Goal: Task Accomplishment & Management: Manage account settings

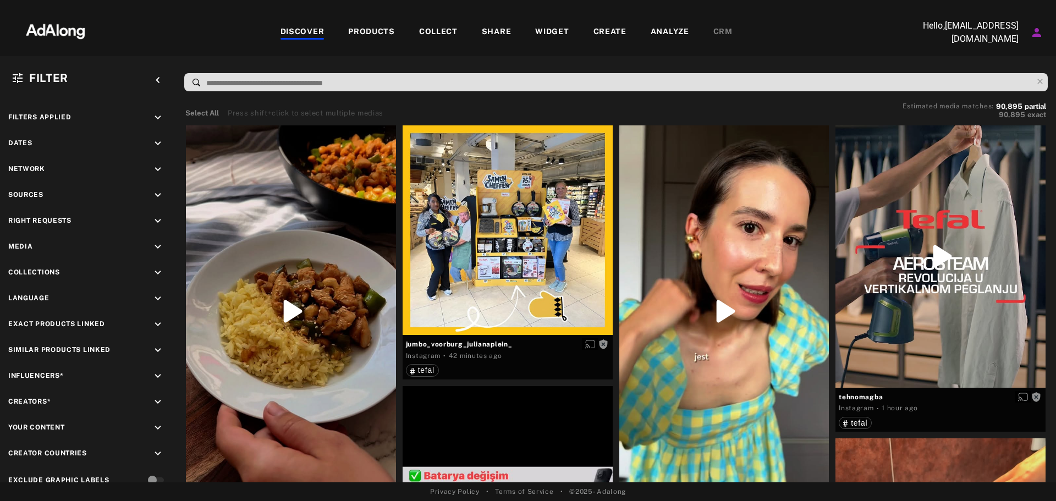
click at [440, 32] on div "COLLECT" at bounding box center [438, 32] width 38 height 13
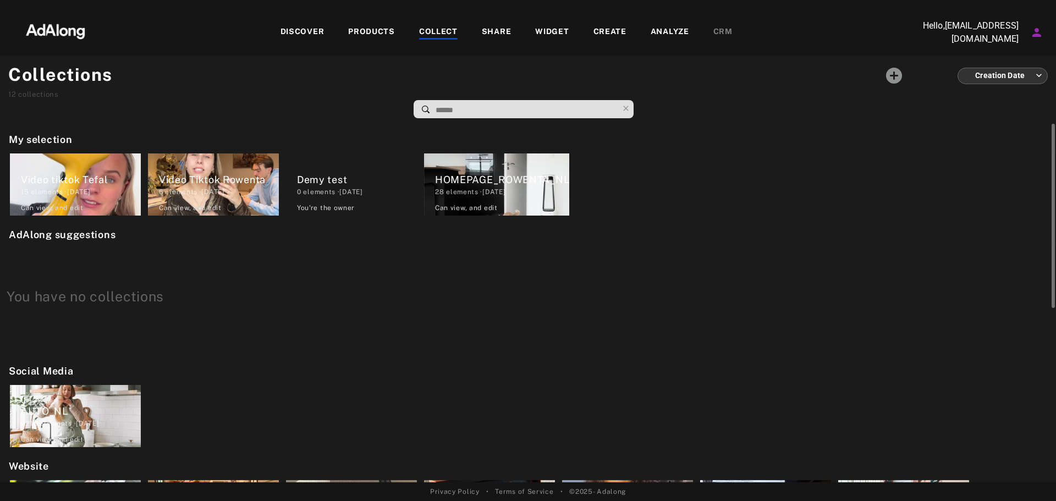
click at [115, 169] on div "Video tiktok Tefal 15 elements · [DATE] Can view , and edit" at bounding box center [75, 184] width 131 height 62
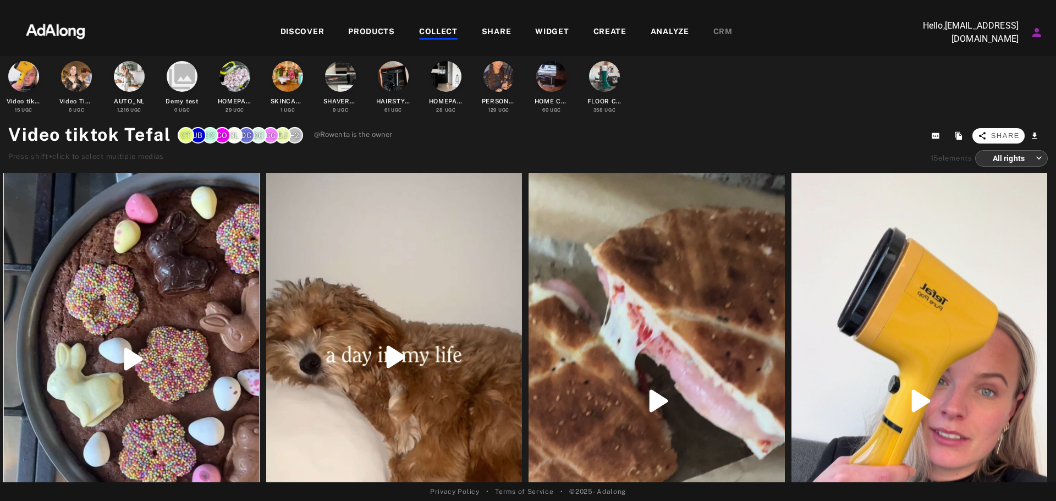
click at [1014, 133] on span "Share" at bounding box center [1005, 135] width 29 height 11
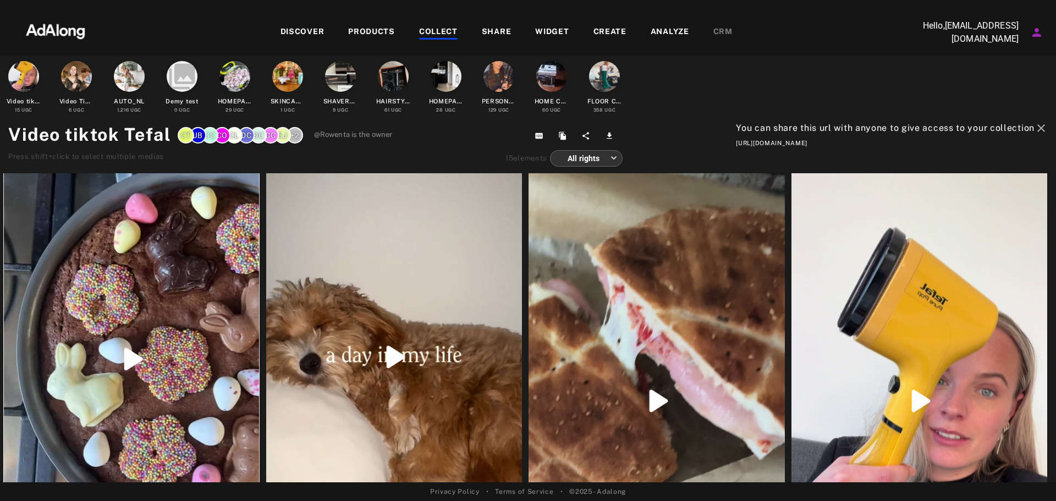
click at [666, 34] on div "ANALYZE" at bounding box center [669, 32] width 38 height 13
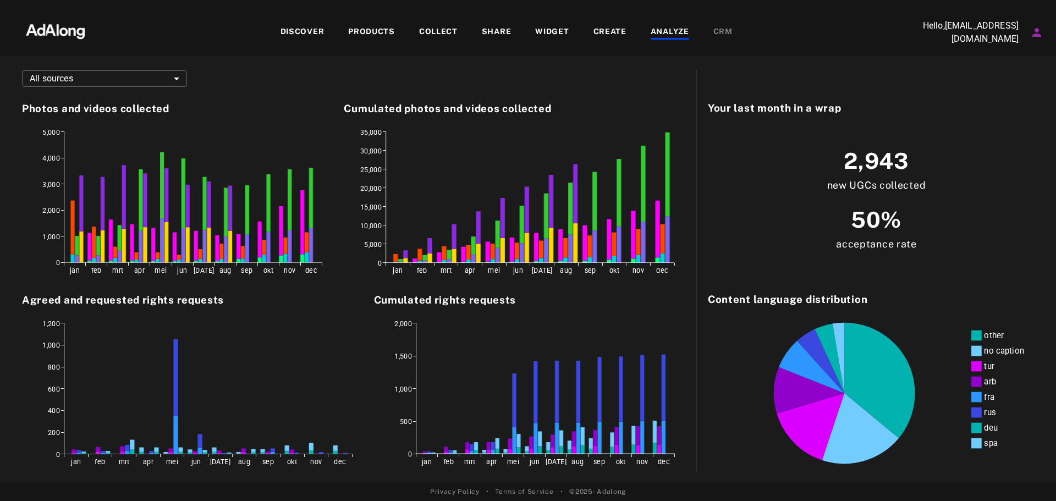
click at [546, 34] on div "WIDGET" at bounding box center [552, 32] width 34 height 13
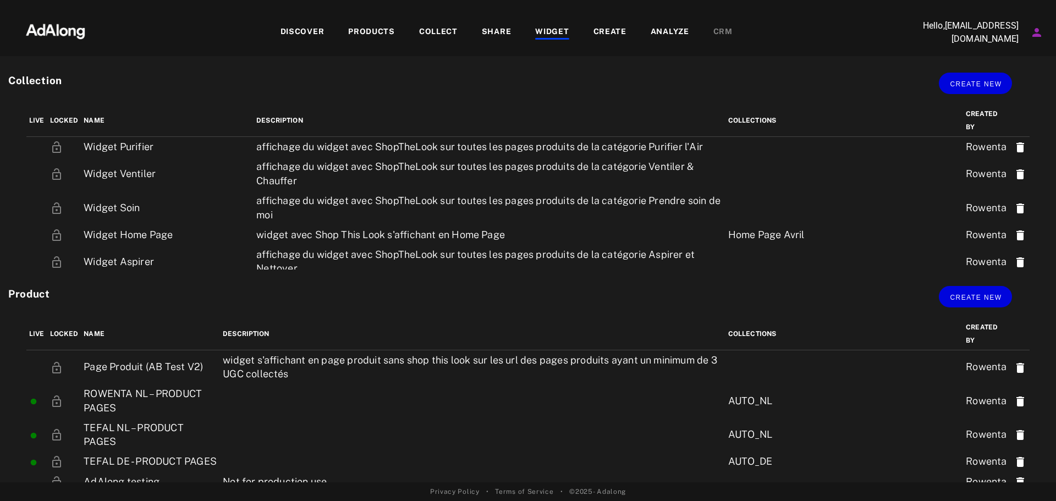
click at [660, 36] on div "ANALYZE" at bounding box center [669, 32] width 38 height 13
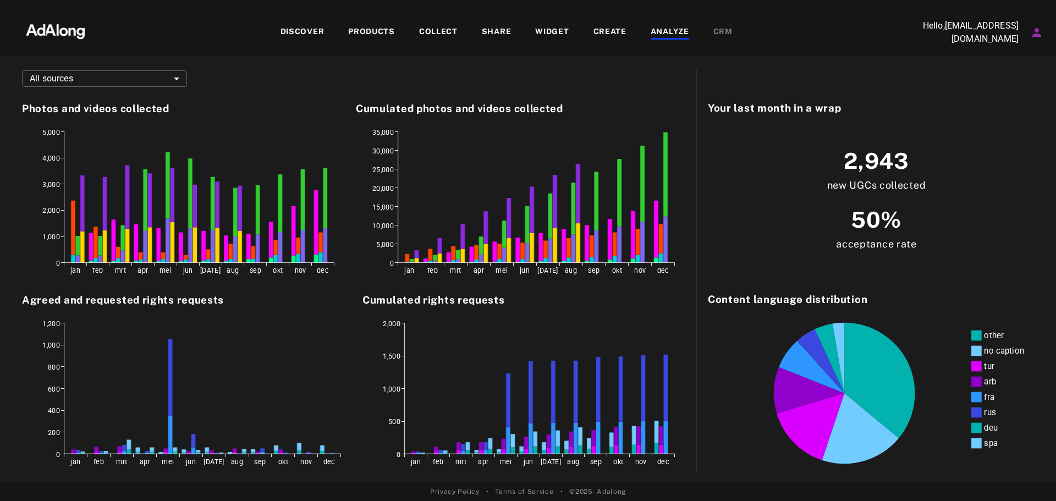
click at [417, 32] on div "COLLECT" at bounding box center [438, 32] width 63 height 13
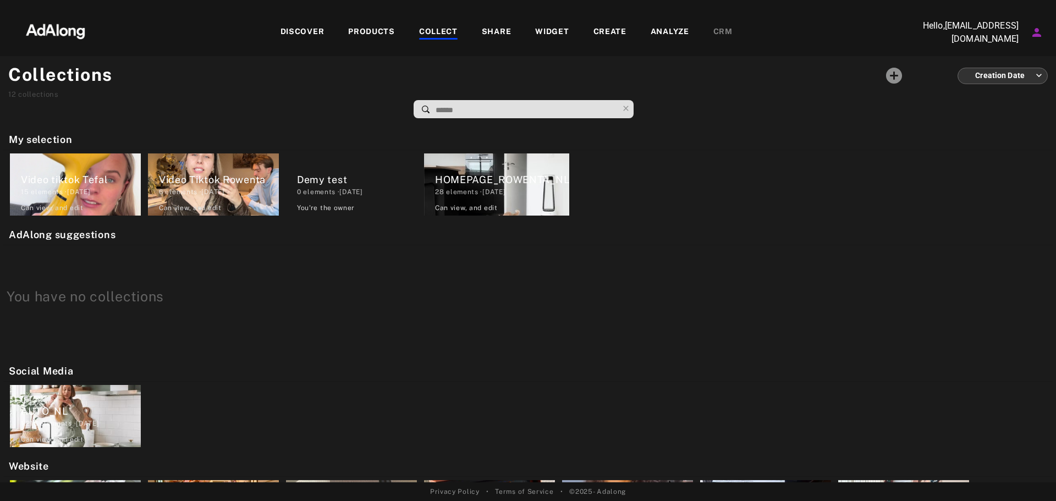
click at [1040, 35] on icon "Account settings" at bounding box center [1036, 32] width 9 height 9
click at [999, 92] on li "My organization settings" at bounding box center [978, 85] width 136 height 20
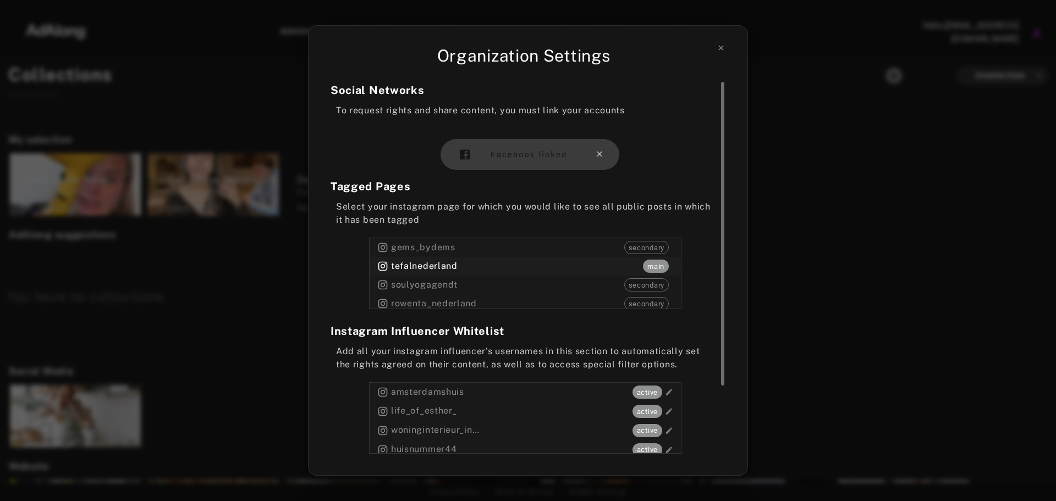
click at [599, 156] on icon at bounding box center [599, 154] width 9 height 9
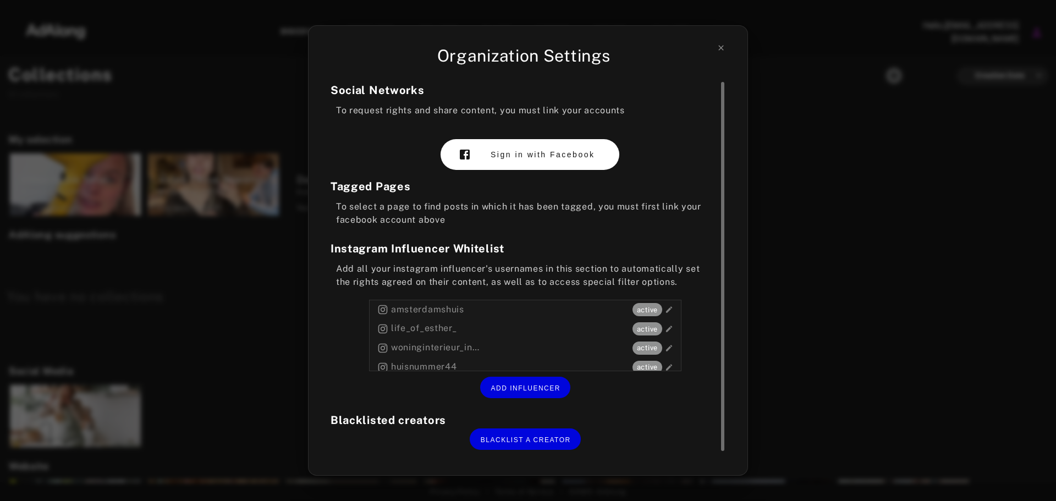
click at [563, 152] on span "Sign in with Facebook" at bounding box center [542, 154] width 104 height 9
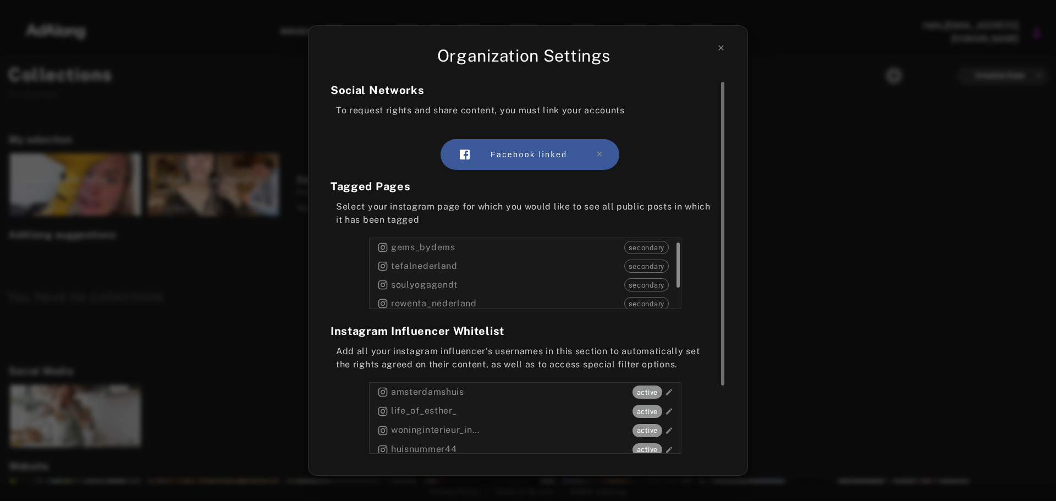
scroll to position [18, 0]
drag, startPoint x: 676, startPoint y: 266, endPoint x: 673, endPoint y: 276, distance: 10.4
click at [673, 276] on div at bounding box center [676, 273] width 8 height 71
click at [646, 268] on span "secondary" at bounding box center [646, 267] width 43 height 11
click at [647, 267] on span "main" at bounding box center [656, 267] width 26 height 11
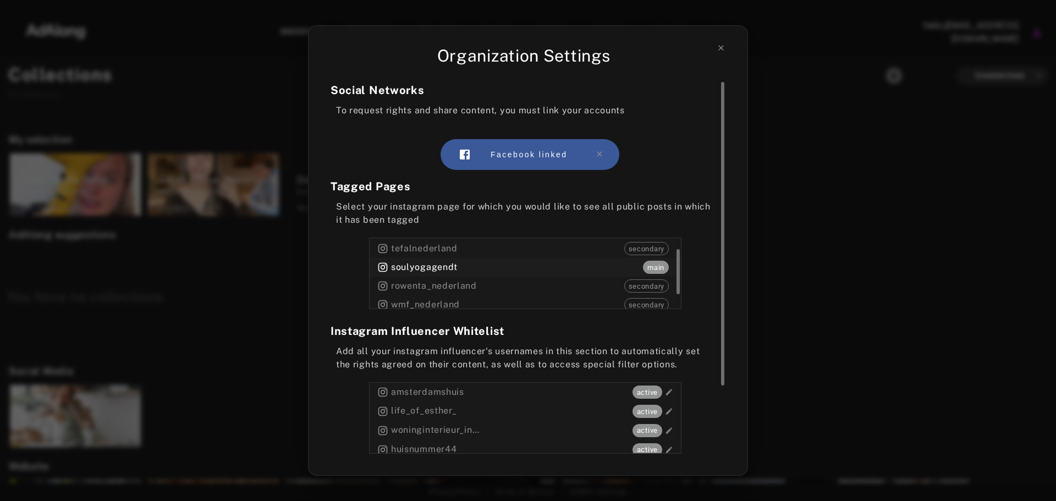
drag, startPoint x: 401, startPoint y: 270, endPoint x: 656, endPoint y: 268, distance: 255.1
click at [656, 268] on span "main" at bounding box center [656, 267] width 26 height 11
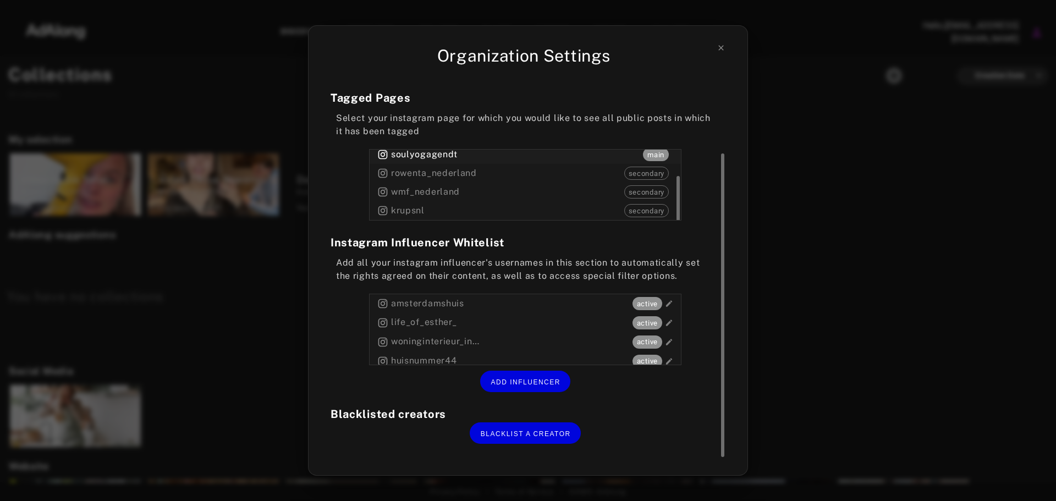
scroll to position [0, 0]
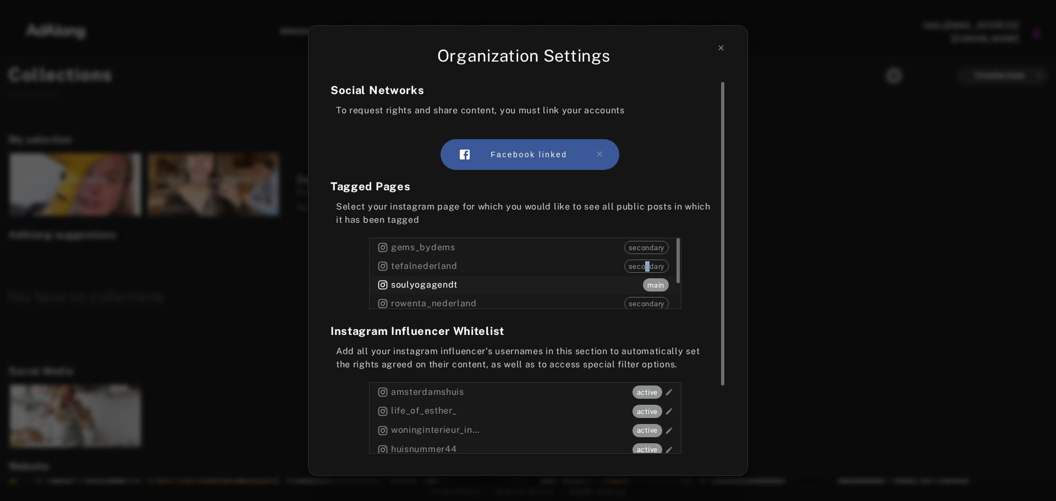
click at [646, 267] on span "secondary" at bounding box center [646, 266] width 43 height 11
drag, startPoint x: 640, startPoint y: 286, endPoint x: 564, endPoint y: 293, distance: 77.3
click at [564, 293] on div "soulyogagendt secondary" at bounding box center [524, 284] width 311 height 19
click at [649, 262] on span "secondary" at bounding box center [646, 266] width 43 height 11
